Goal: Task Accomplishment & Management: Use online tool/utility

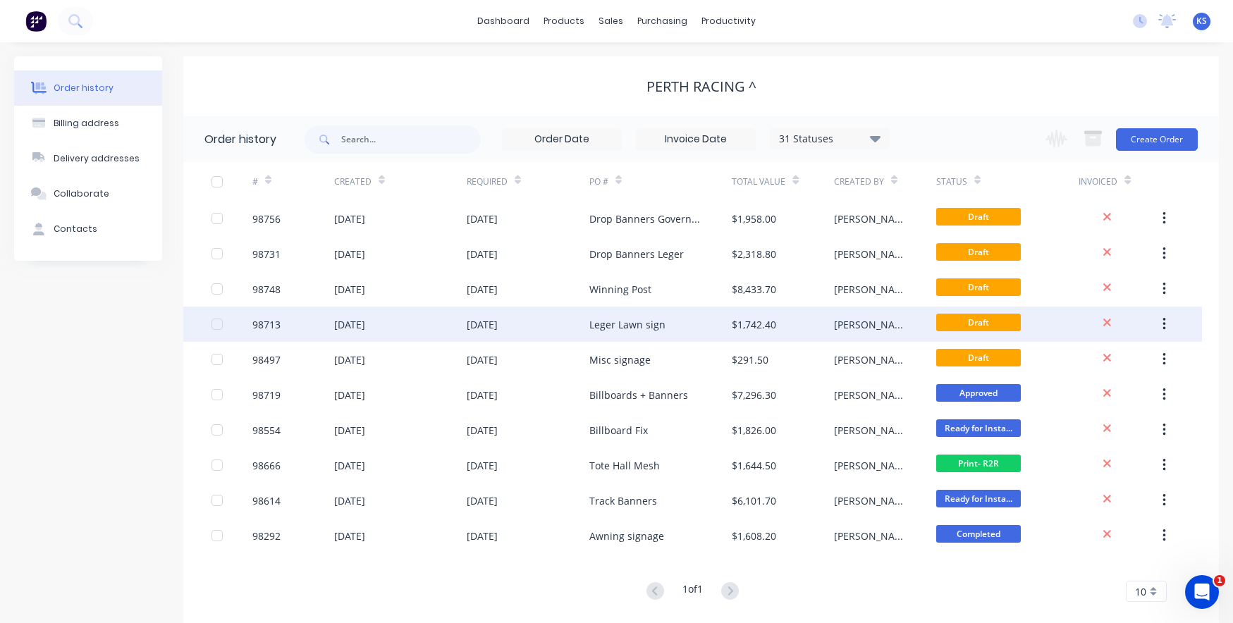
click at [365, 324] on div "[DATE]" at bounding box center [349, 324] width 31 height 15
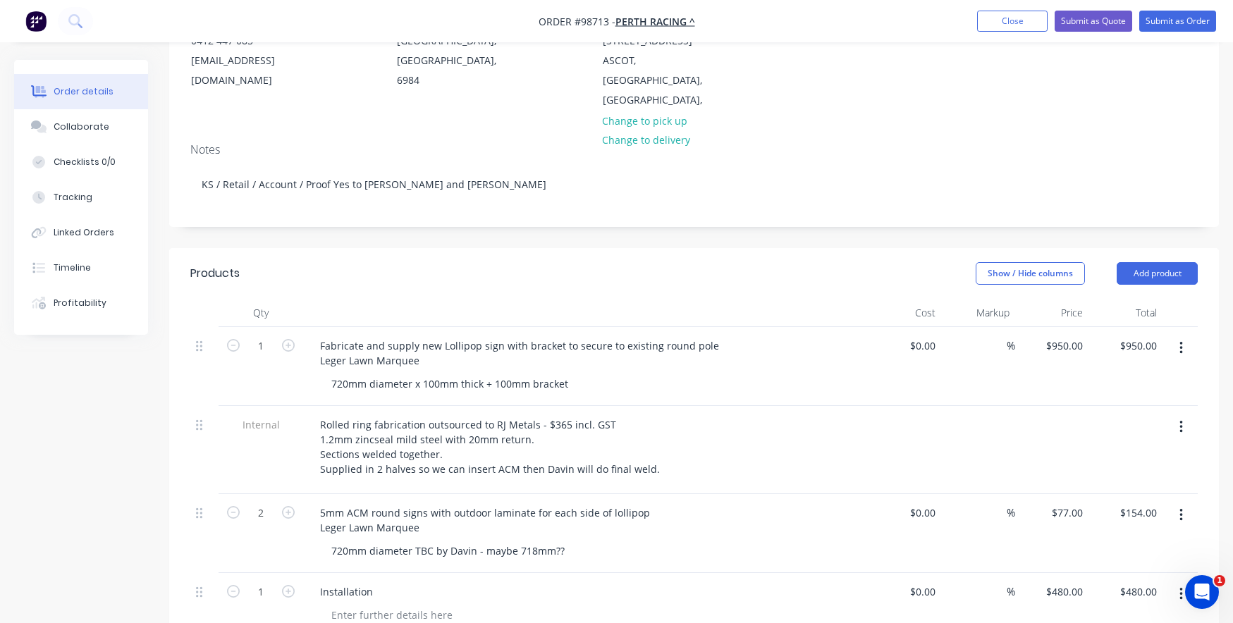
scroll to position [212, 0]
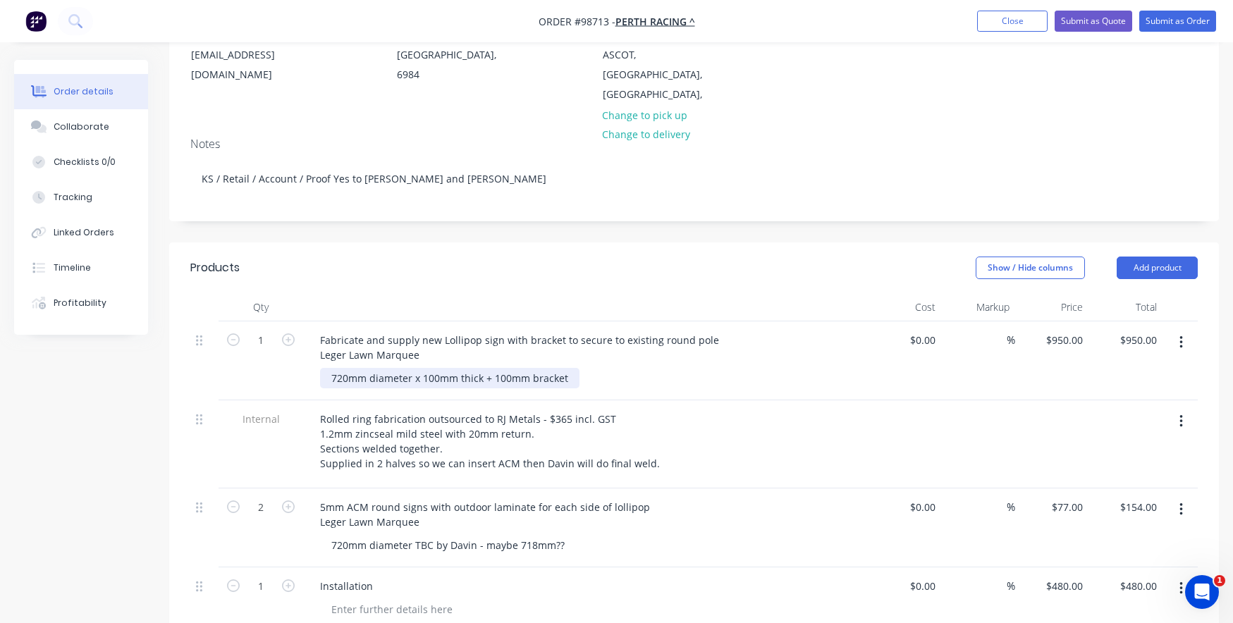
click at [337, 368] on div "720mm diameter x 100mm thick + 100mm bracket" at bounding box center [449, 378] width 259 height 20
click at [345, 368] on div "720mm diameter x 100mm thick + 100mm bracket" at bounding box center [449, 378] width 259 height 20
click at [434, 369] on div "Fabricate and supply new Lollipop sign with bracket to secure to existing round…" at bounding box center [585, 361] width 564 height 79
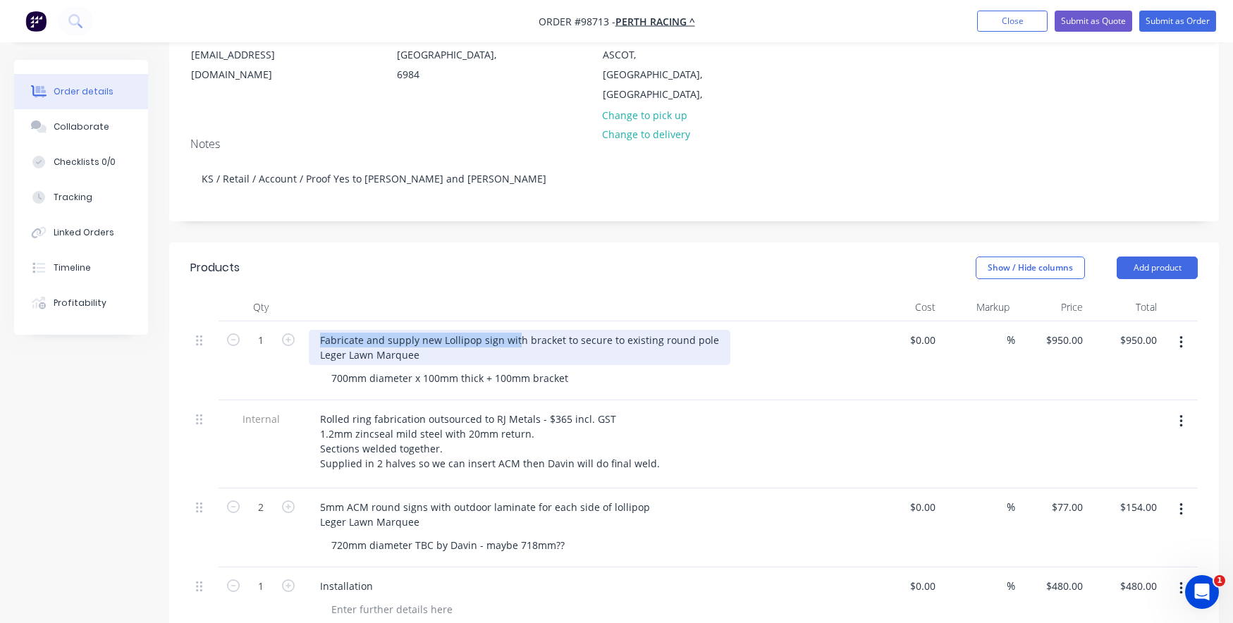
drag, startPoint x: 516, startPoint y: 319, endPoint x: 305, endPoint y: 322, distance: 211.5
click at [305, 322] on div "Fabricate and supply new Lollipop sign with bracket to secure to existing round…" at bounding box center [585, 361] width 564 height 79
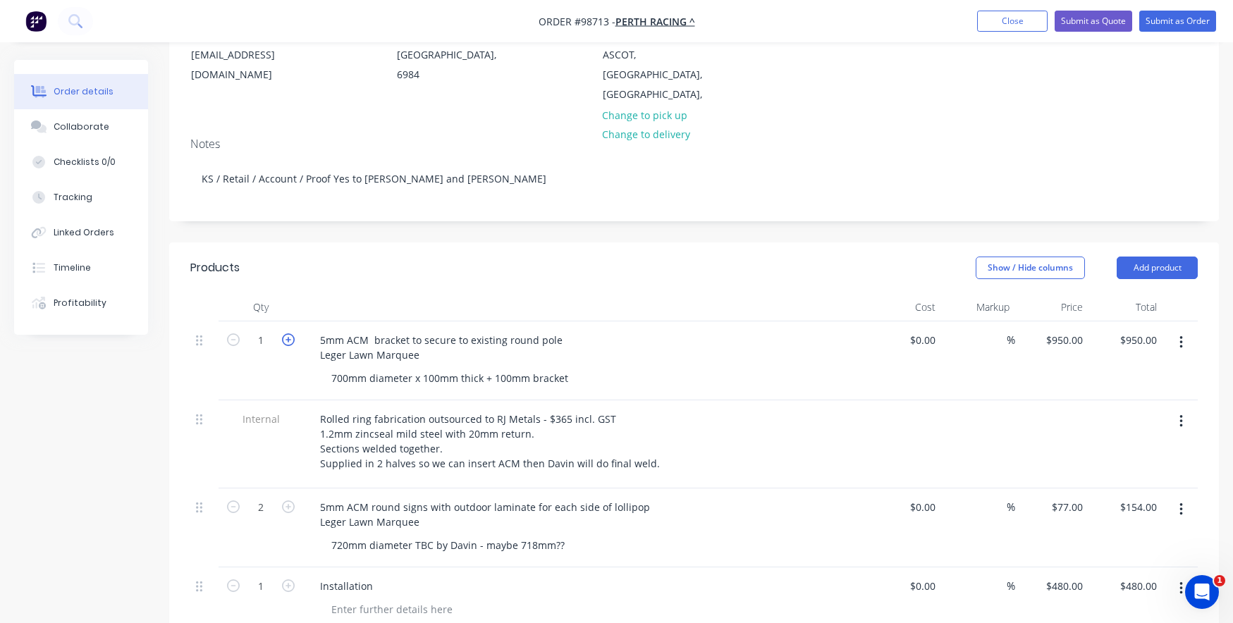
click at [292, 334] on icon "button" at bounding box center [288, 340] width 13 height 13
type input "2"
type input "$1,900.00"
type input "950"
click at [1070, 330] on input "950" at bounding box center [1067, 340] width 44 height 20
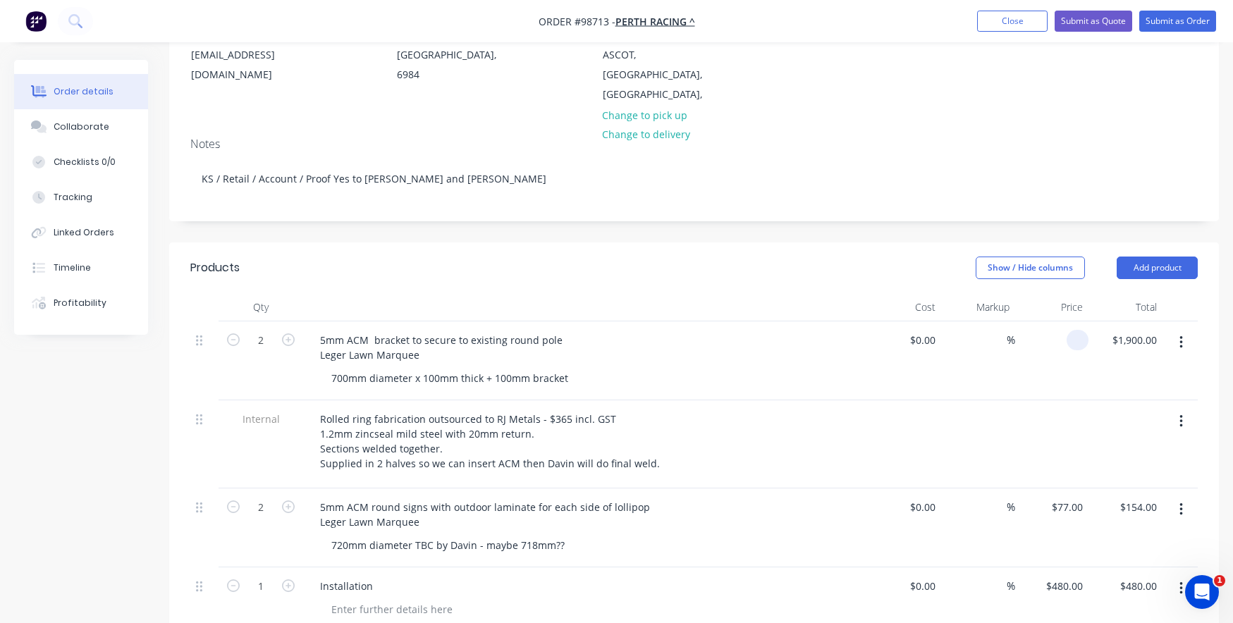
type input "$0.00"
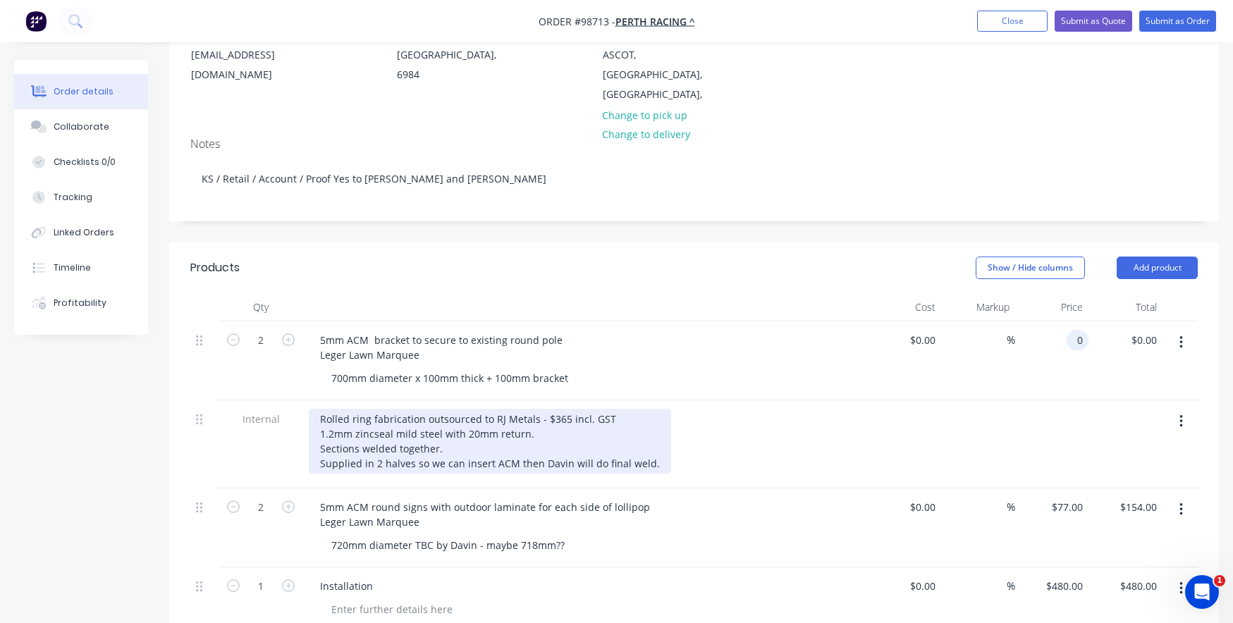
type input "$0.00"
drag, startPoint x: 646, startPoint y: 444, endPoint x: 368, endPoint y: 406, distance: 280.3
click at [368, 409] on div "Rolled ring fabrication outsourced to RJ Metals - $365 incl. GST 1.2mm zincseal…" at bounding box center [490, 441] width 362 height 65
click at [522, 441] on div "Rolled ring fabrication outsourced to RJ Metals - $365 incl. GST 1.2mm zincseal…" at bounding box center [490, 441] width 362 height 65
click at [555, 439] on div "Rolled ring fabrication outsourced to RJ Metals - $365 incl. GST 1.2mm zincseal…" at bounding box center [490, 441] width 362 height 65
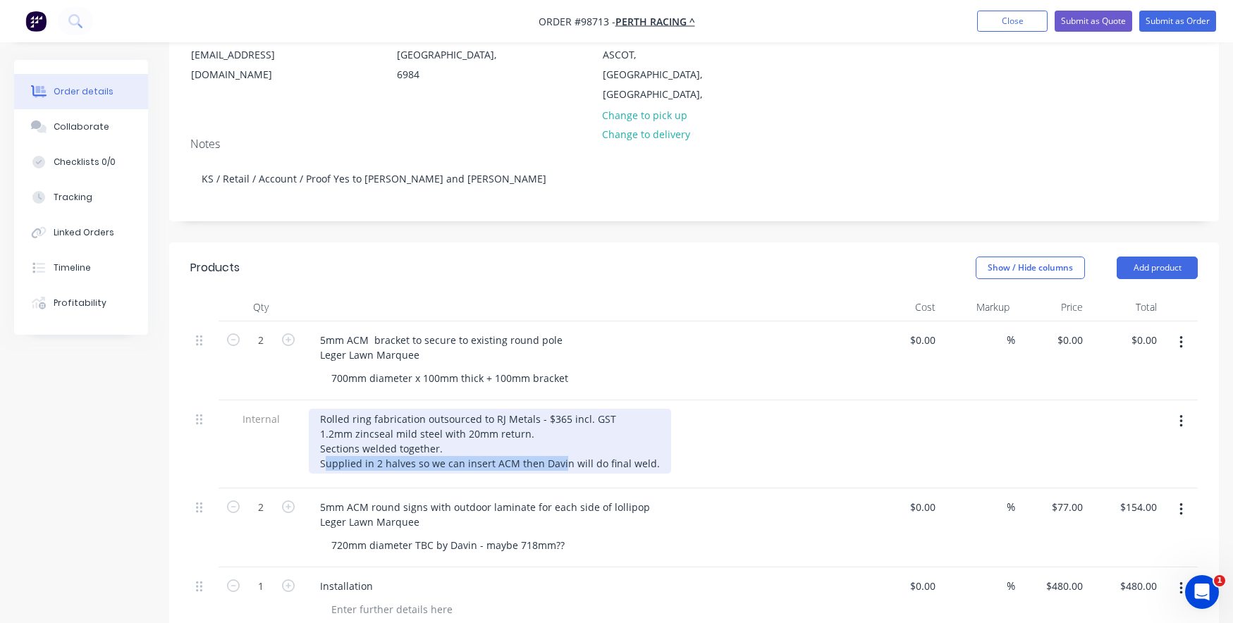
drag, startPoint x: 557, startPoint y: 442, endPoint x: 323, endPoint y: 439, distance: 234.1
click at [323, 439] on div "Rolled ring fabrication outsourced to RJ Metals - $365 incl. GST 1.2mm zincseal…" at bounding box center [490, 441] width 362 height 65
drag, startPoint x: 430, startPoint y: 446, endPoint x: 298, endPoint y: 442, distance: 131.9
click at [298, 442] on div "Internal Rolled ring fabrication outsourced to RJ Metals - $365 incl. GST 1.2mm…" at bounding box center [694, 444] width 1008 height 88
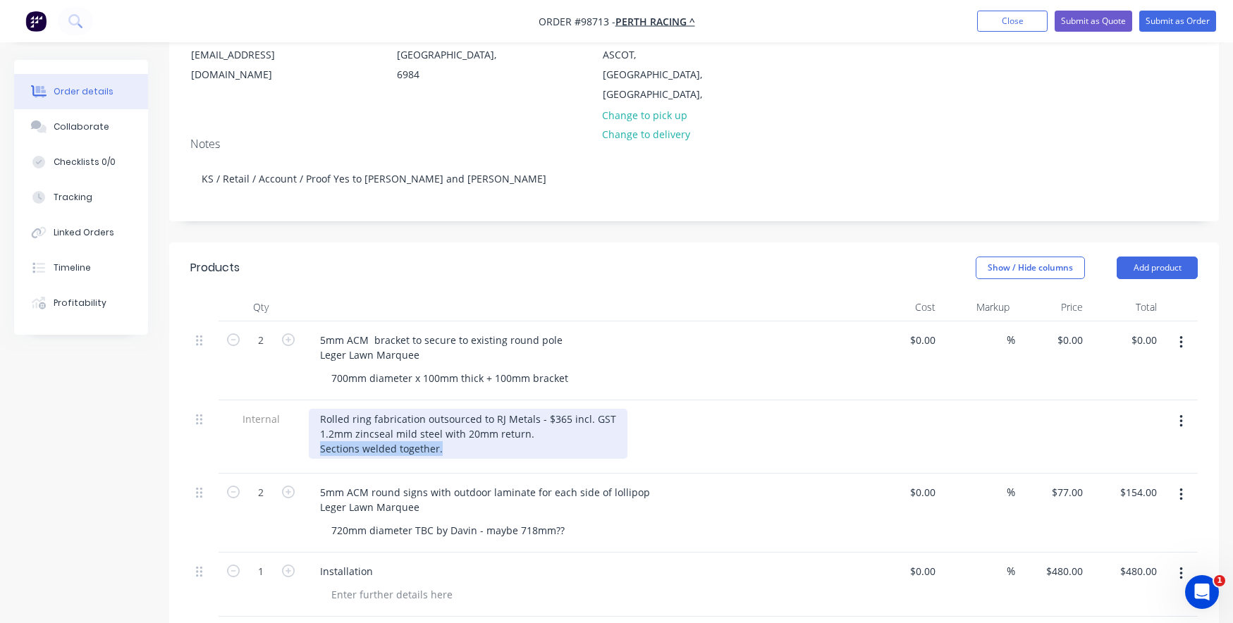
drag, startPoint x: 447, startPoint y: 434, endPoint x: 292, endPoint y: 427, distance: 155.3
click at [292, 427] on div "Internal Rolled ring fabrication outsourced to RJ Metals - $365 incl. GST 1.2mm…" at bounding box center [694, 436] width 1008 height 73
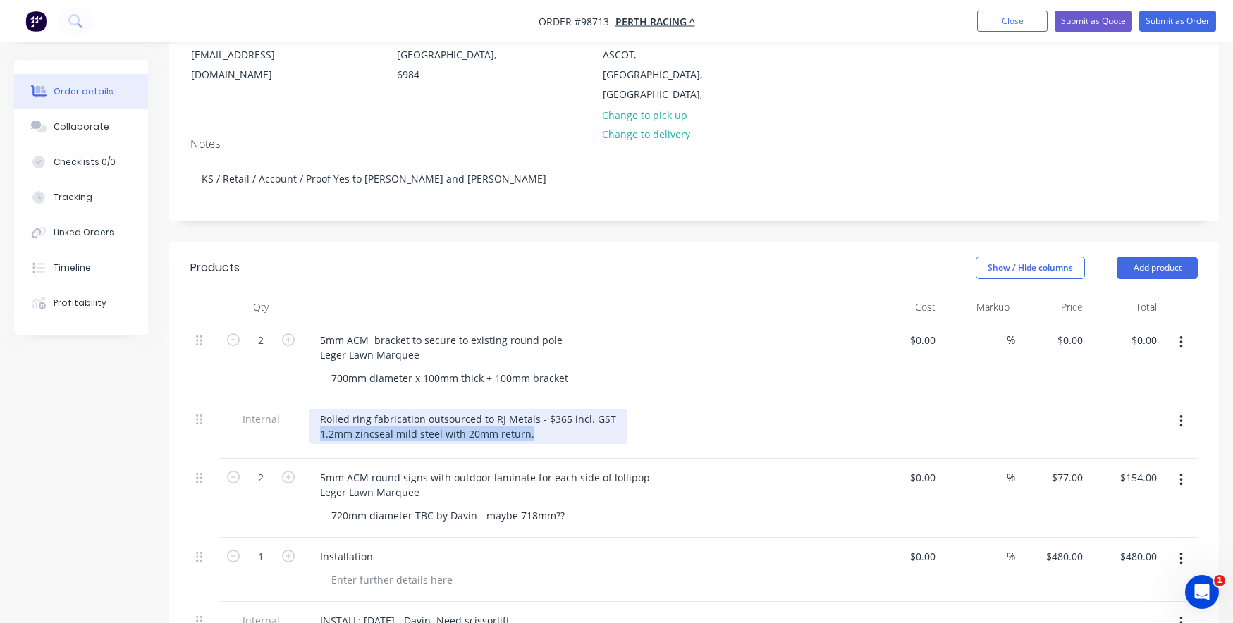
drag, startPoint x: 530, startPoint y: 416, endPoint x: 314, endPoint y: 417, distance: 215.8
click at [314, 417] on div "Rolled ring fabrication outsourced to RJ Metals - $365 incl. GST 1.2mm zincseal…" at bounding box center [468, 426] width 319 height 35
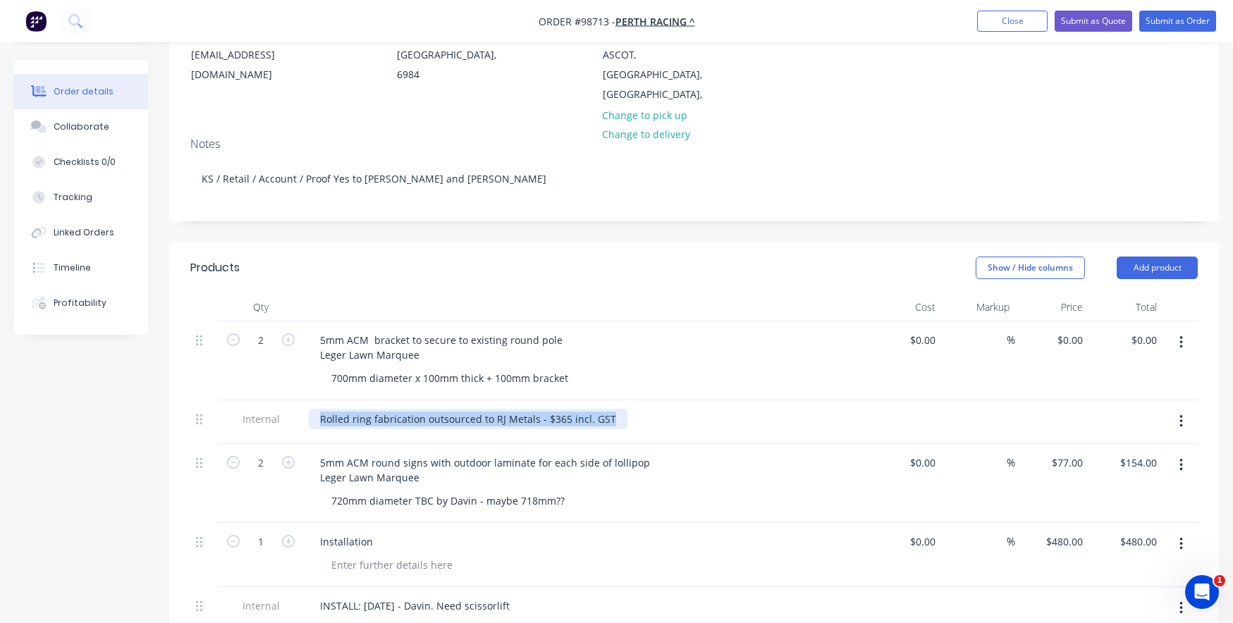
drag, startPoint x: 608, startPoint y: 401, endPoint x: 317, endPoint y: 399, distance: 291.2
click at [317, 409] on div "Rolled ring fabrication outsourced to RJ Metals - $365 incl. GST" at bounding box center [468, 419] width 319 height 20
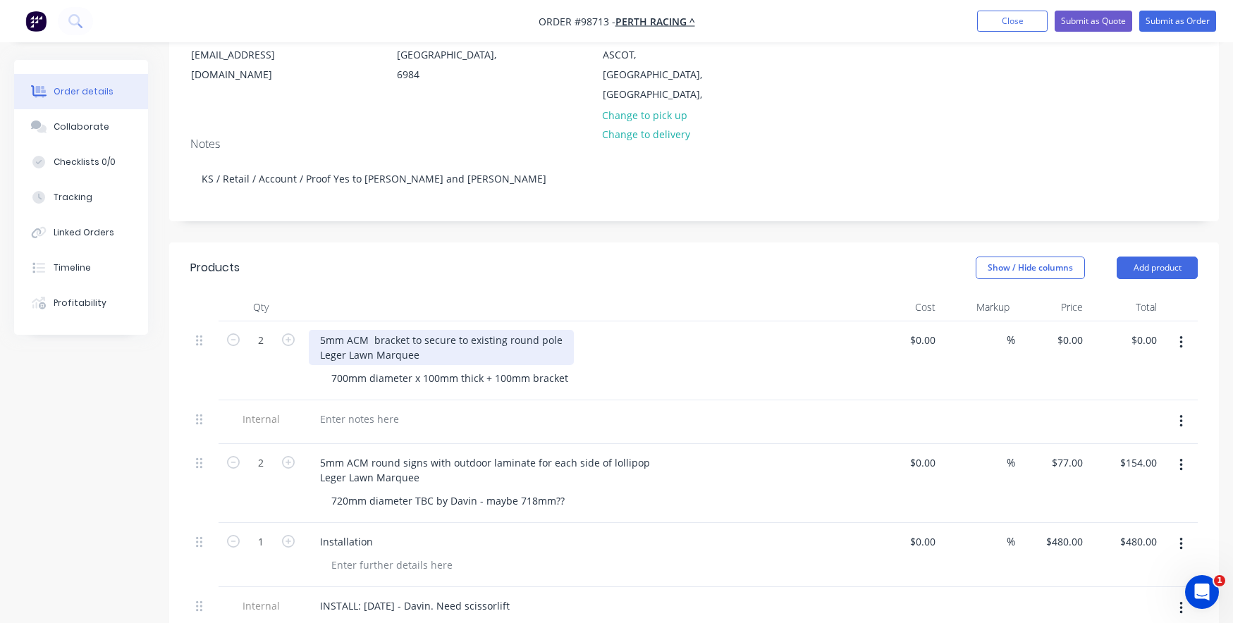
click at [366, 330] on div "5mm ACM bracket to secure to existing round pole Leger Lawn Marquee" at bounding box center [441, 347] width 265 height 35
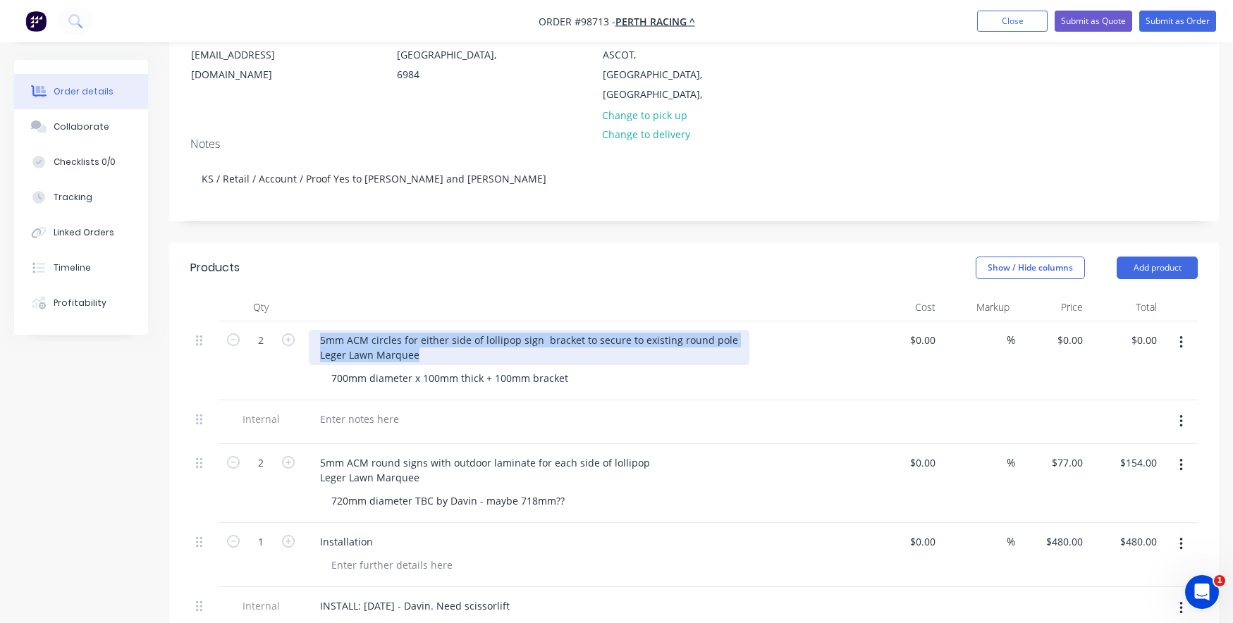
drag, startPoint x: 427, startPoint y: 334, endPoint x: 313, endPoint y: 314, distance: 115.8
click at [313, 330] on div "5mm ACM circles for either side of lollipop sign bracket to secure to existing …" at bounding box center [529, 347] width 441 height 35
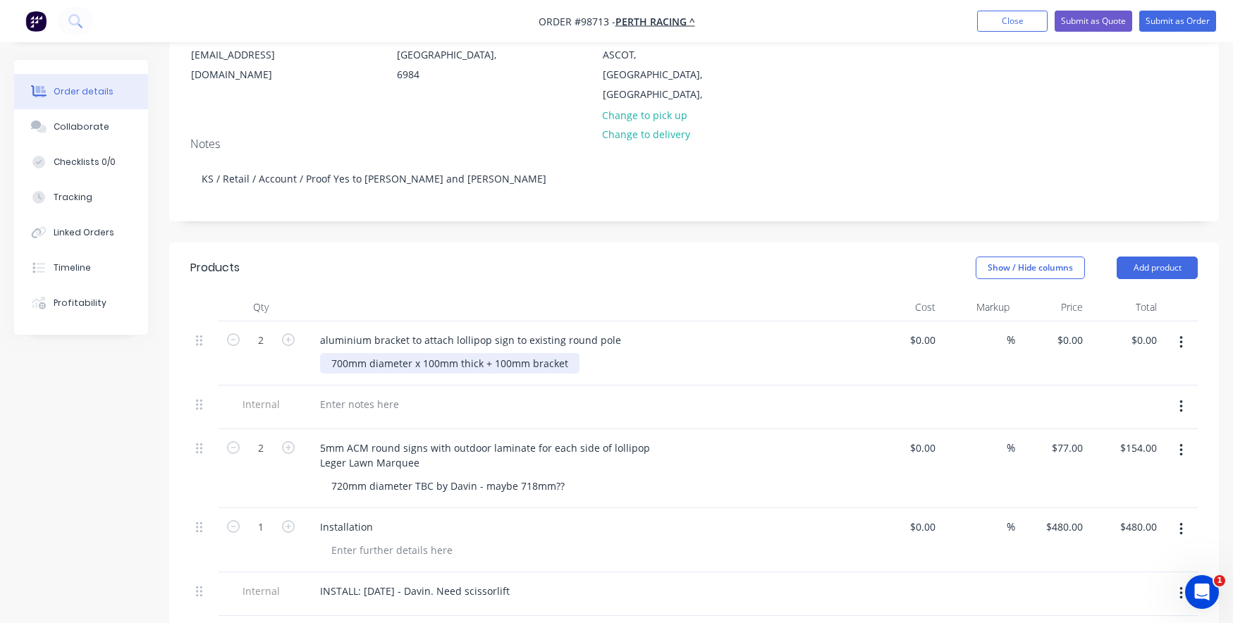
click at [433, 353] on div "700mm diameter x 100mm thick + 100mm bracket" at bounding box center [449, 363] width 259 height 20
click at [474, 353] on div "700mm diameter x 50mm thick + 100mm bracket" at bounding box center [447, 363] width 254 height 20
drag, startPoint x: 410, startPoint y: 343, endPoint x: 315, endPoint y: 340, distance: 95.3
click at [315, 340] on div "aluminium bracket to attach lollipop sign to existing round pole 700mm diameter…" at bounding box center [585, 354] width 564 height 64
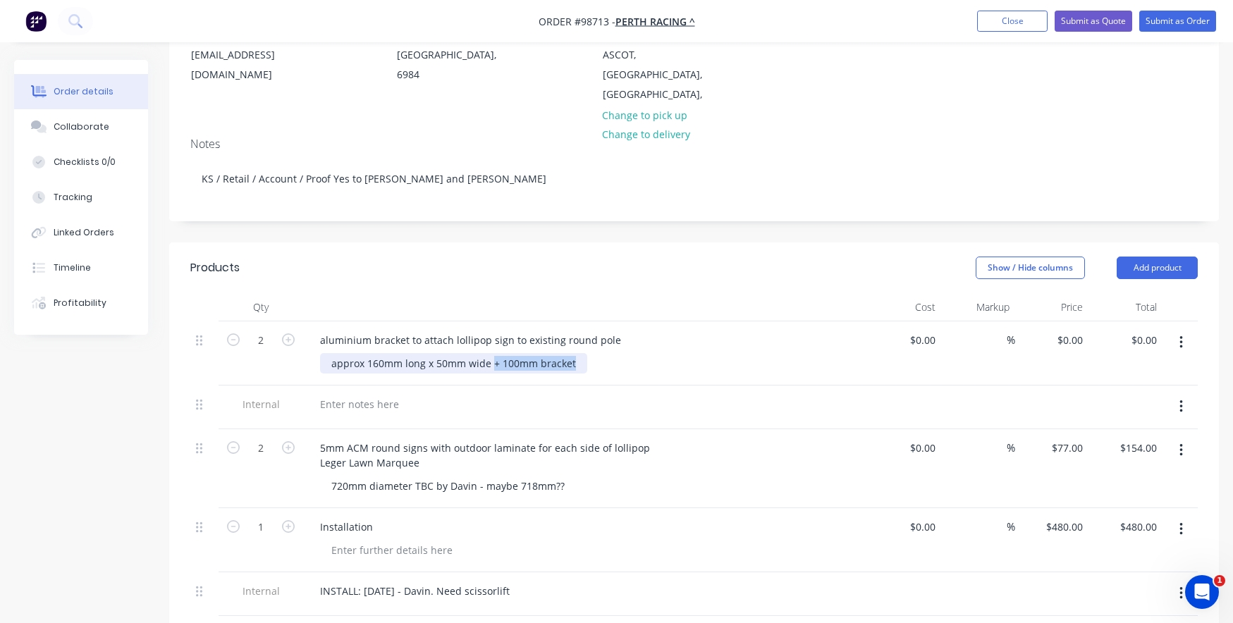
drag, startPoint x: 575, startPoint y: 345, endPoint x: 491, endPoint y: 345, distance: 84.6
click at [491, 353] on div "approx 160mm long x 50mm wide + 100mm bracket" at bounding box center [453, 363] width 267 height 20
click at [370, 330] on div "aluminium bracket to attach lollipop sign to existing round pole" at bounding box center [471, 340] width 324 height 20
click at [520, 353] on div "approx 160mm long x 50mm wide" at bounding box center [591, 363] width 542 height 20
click at [377, 581] on div "INSTALL: [DATE] - Davin. Need scissorlift" at bounding box center [415, 591] width 212 height 20
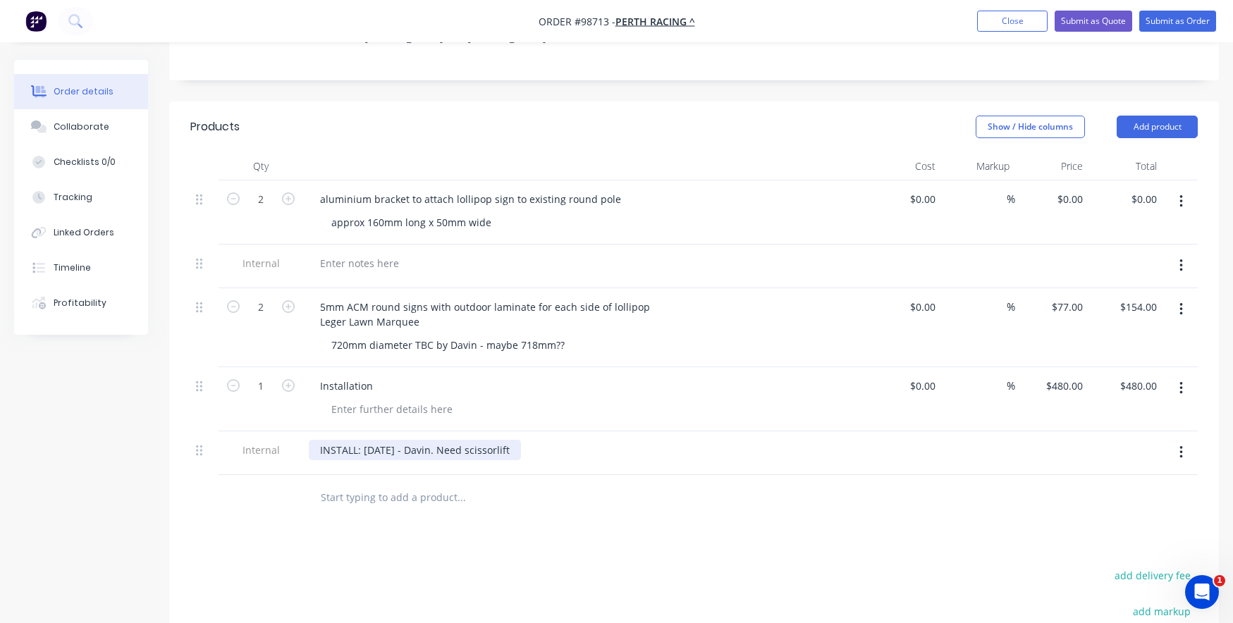
scroll to position [282, 0]
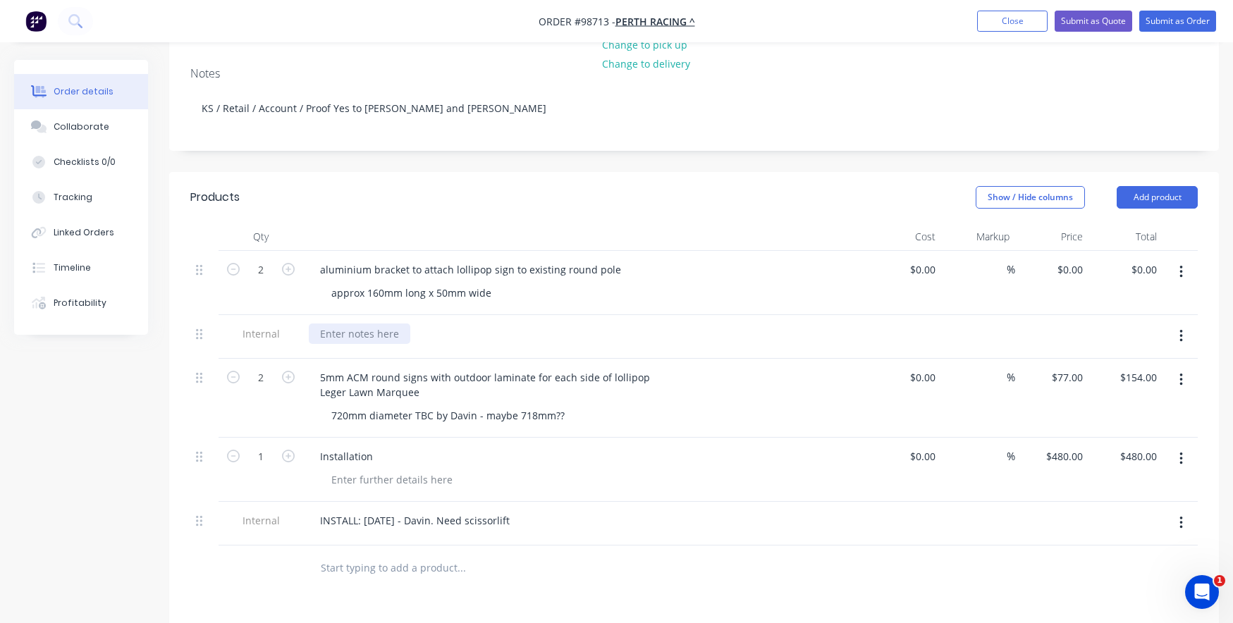
click at [348, 324] on div at bounding box center [360, 334] width 102 height 20
click at [360, 324] on div "Alumininium or Steel?" at bounding box center [372, 334] width 127 height 20
click at [421, 324] on div "Aluminium or Steel?" at bounding box center [368, 334] width 118 height 20
click at [378, 259] on div "aluminium bracket to attach lollipop sign to existing round pole" at bounding box center [471, 269] width 324 height 20
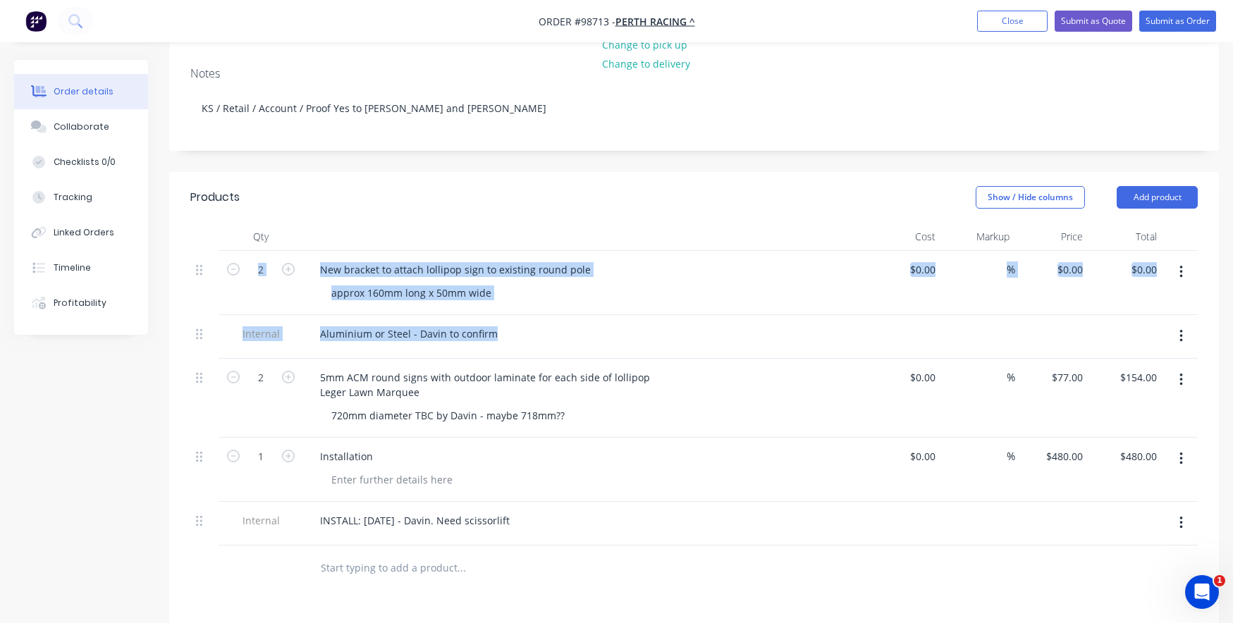
drag, startPoint x: 195, startPoint y: 359, endPoint x: 197, endPoint y: 279, distance: 80.4
click at [197, 279] on div "2 New bracket to attach lollipop sign to existing round pole approx 160mm long …" at bounding box center [694, 398] width 1008 height 295
click at [183, 396] on div "Qty Cost Markup Price Total 2 New bracket to attach lollipop sign to existing r…" at bounding box center [694, 407] width 1050 height 369
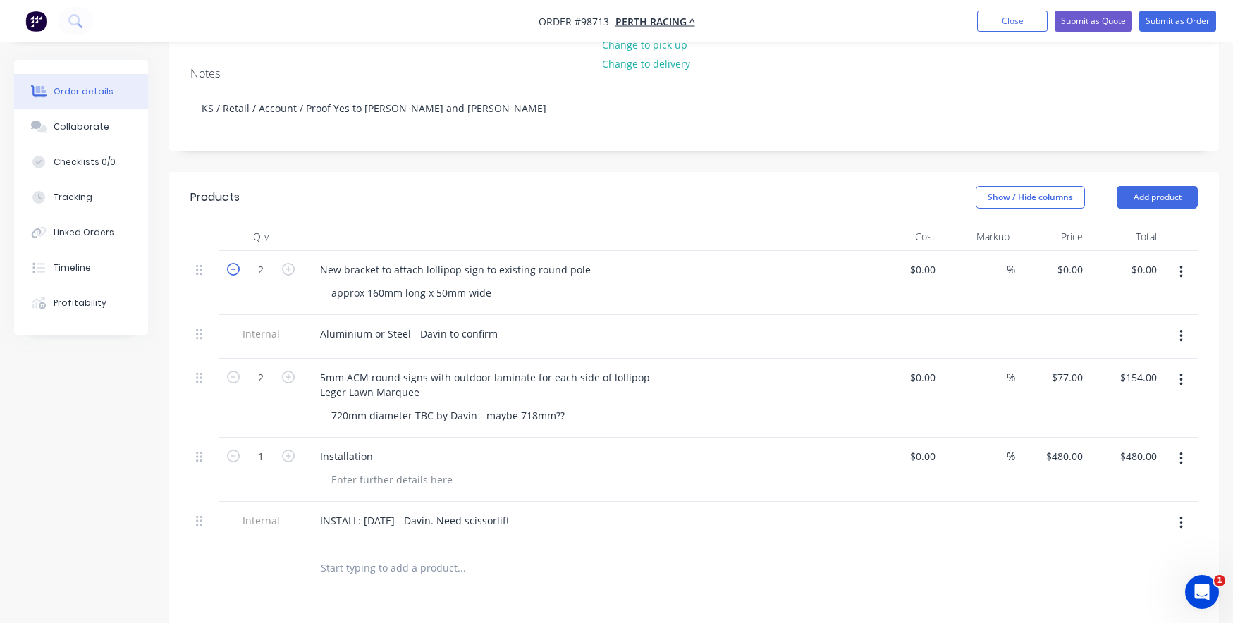
click at [230, 263] on icon "button" at bounding box center [233, 269] width 13 height 13
type input "1"
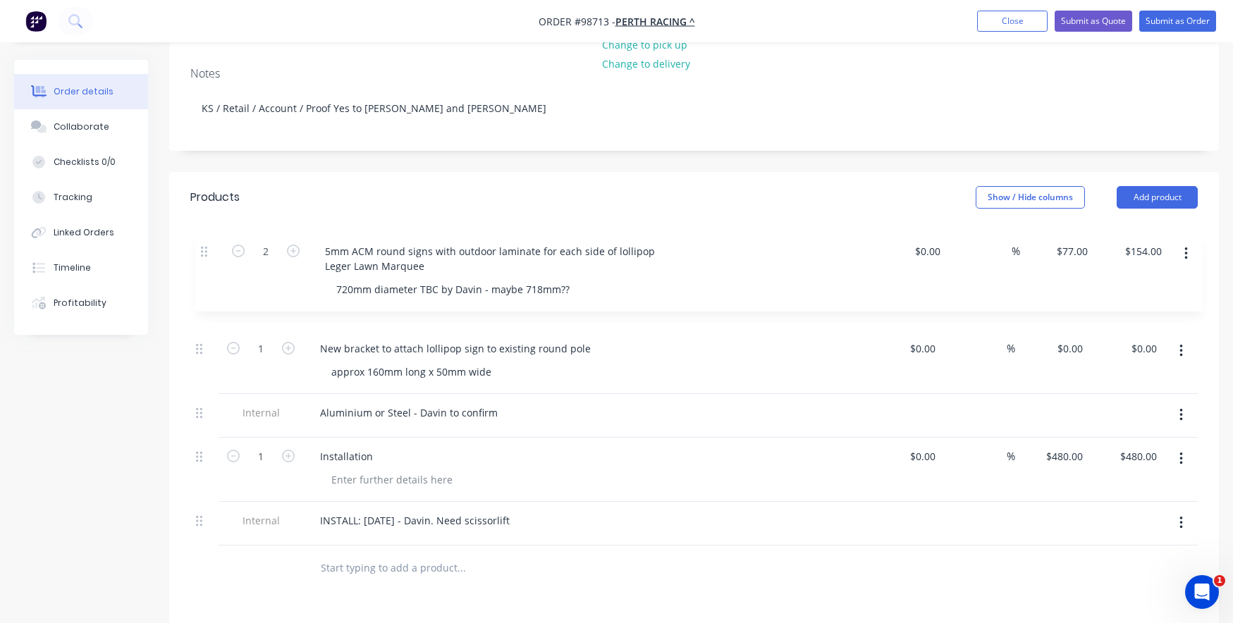
drag, startPoint x: 200, startPoint y: 360, endPoint x: 205, endPoint y: 250, distance: 110.8
click at [205, 251] on div "1 New bracket to attach lollipop sign to existing round pole approx 160mm long …" at bounding box center [694, 398] width 1008 height 295
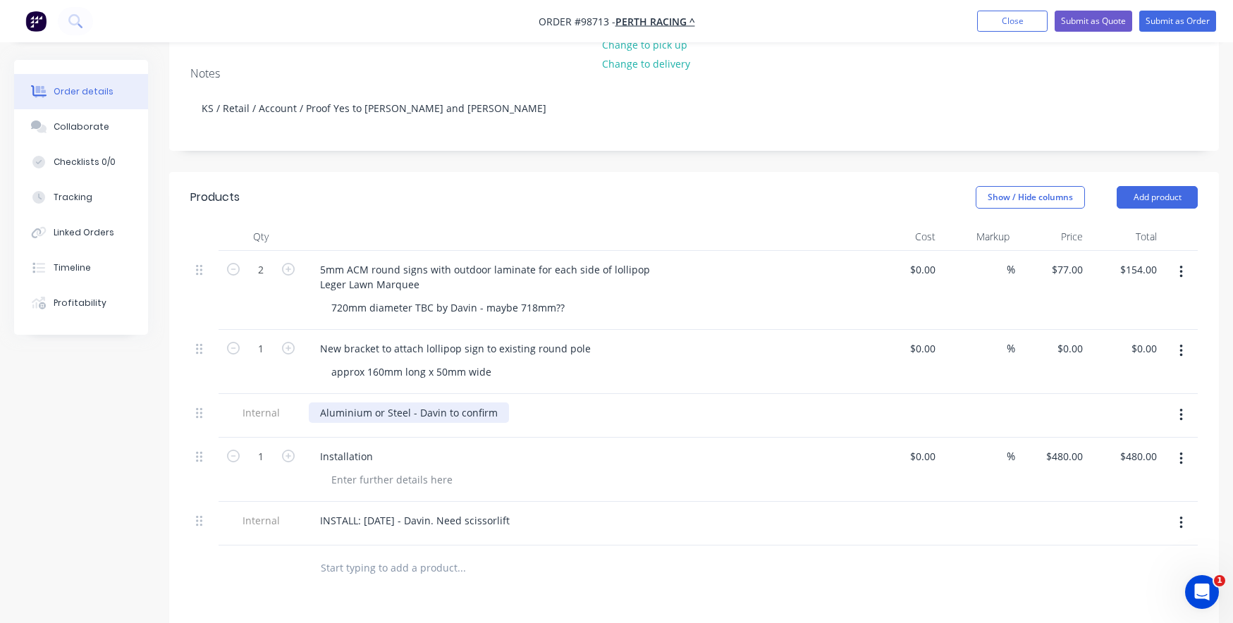
click at [408, 403] on div "Aluminium or Steel - Davin to confirm" at bounding box center [409, 413] width 200 height 20
click at [316, 403] on div "Aluminium or Steel - Davin to confirm" at bounding box center [409, 413] width 200 height 20
click at [533, 403] on div "Bracket: Aluminium or Steel - Davin to confirm" at bounding box center [429, 413] width 241 height 20
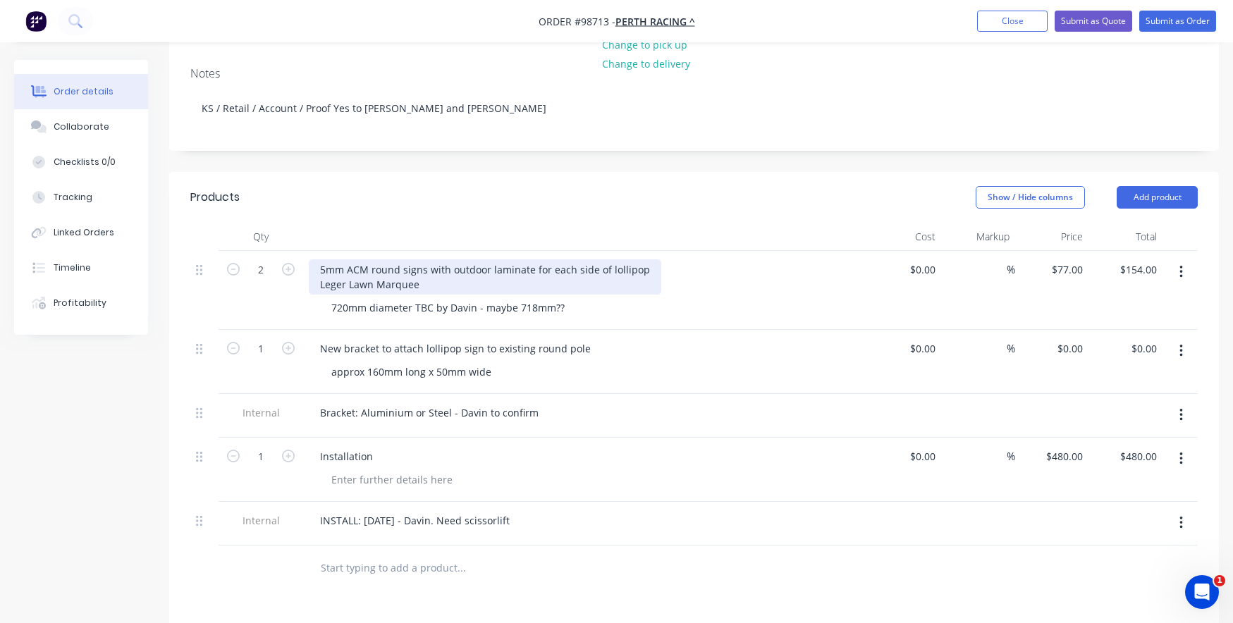
click at [447, 268] on div "5mm ACM round signs with outdoor laminate for each side of lollipop Leger Lawn …" at bounding box center [485, 276] width 353 height 35
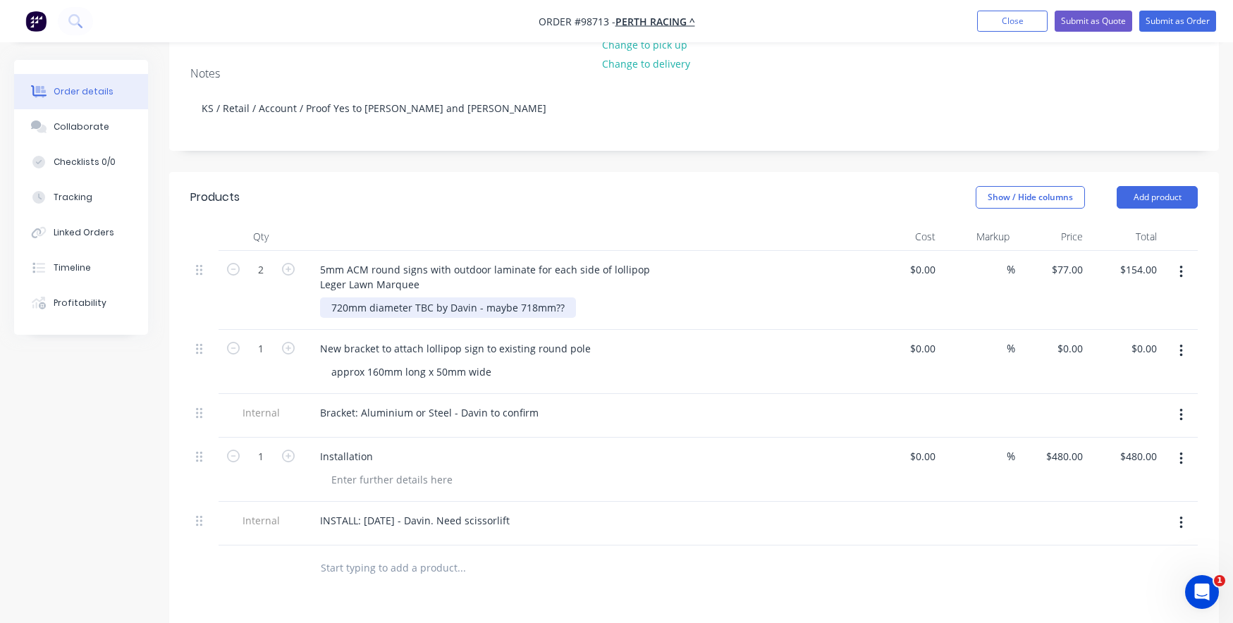
click at [343, 298] on div "720mm diameter TBC by Davin - maybe 718mm??" at bounding box center [448, 308] width 256 height 20
click at [345, 298] on div "720mm diameter TBC by Davin - maybe 718mm??" at bounding box center [448, 308] width 256 height 20
drag, startPoint x: 566, startPoint y: 288, endPoint x: 415, endPoint y: 289, distance: 151.6
click at [415, 298] on div "700mm diameter TBC by Davin - maybe 718mm??" at bounding box center [448, 308] width 256 height 20
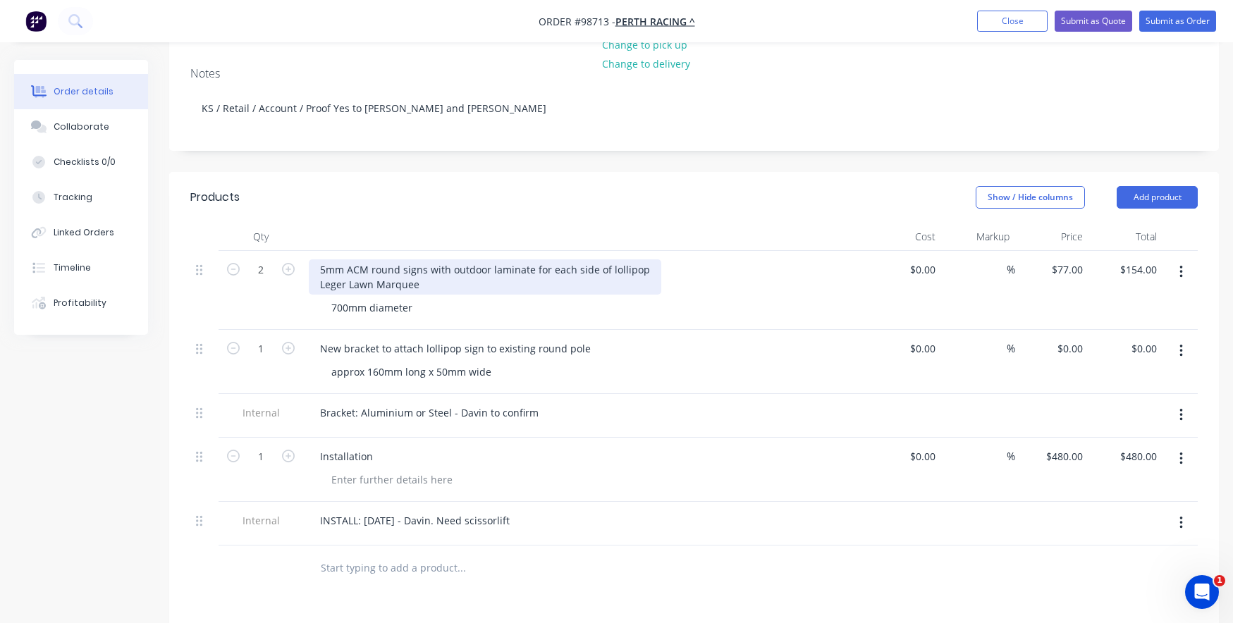
click at [448, 271] on div "5mm ACM round signs with outdoor laminate for each side of lollipop Leger Lawn …" at bounding box center [485, 276] width 353 height 35
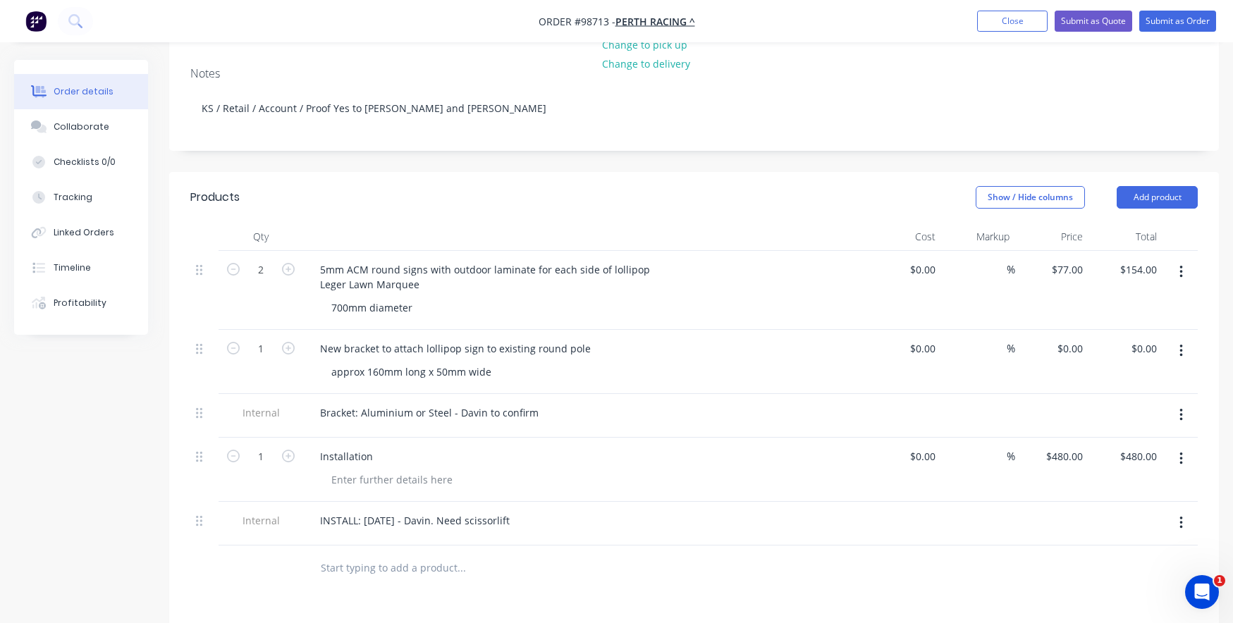
click at [427, 302] on div "5mm ACM round signs with outdoor laminate for each side of lollipop Leger Lawn …" at bounding box center [585, 290] width 564 height 79
click at [420, 298] on div "700mm diameter" at bounding box center [372, 308] width 104 height 20
click at [408, 470] on div at bounding box center [392, 480] width 144 height 20
